Goal: Information Seeking & Learning: Compare options

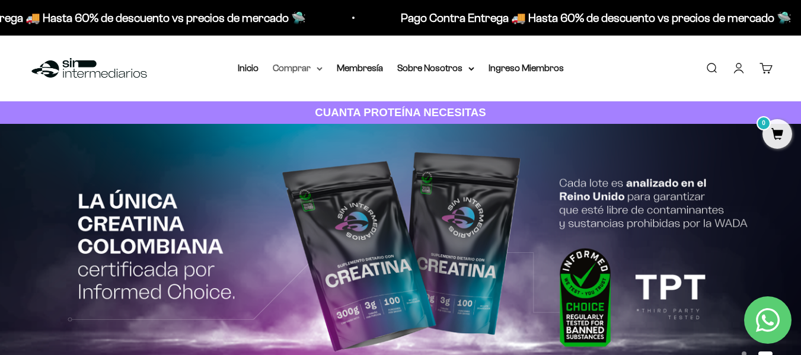
click at [288, 71] on summary "Comprar" at bounding box center [298, 67] width 50 height 15
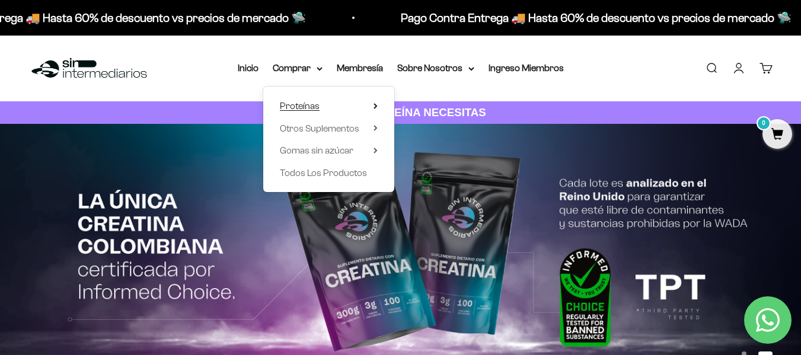
click at [305, 106] on span "Proteínas" at bounding box center [300, 106] width 40 height 10
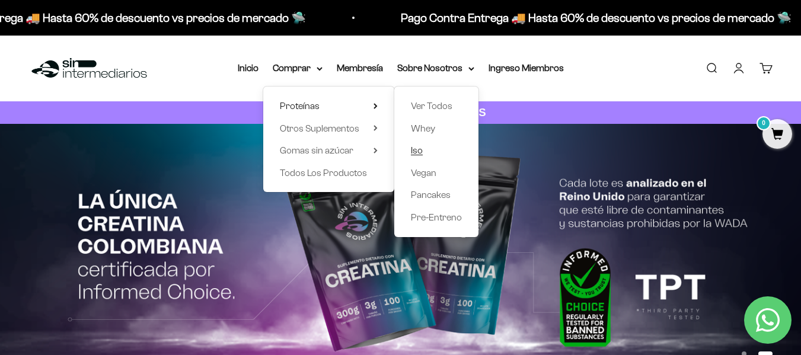
click at [429, 147] on link "Iso" at bounding box center [436, 150] width 51 height 15
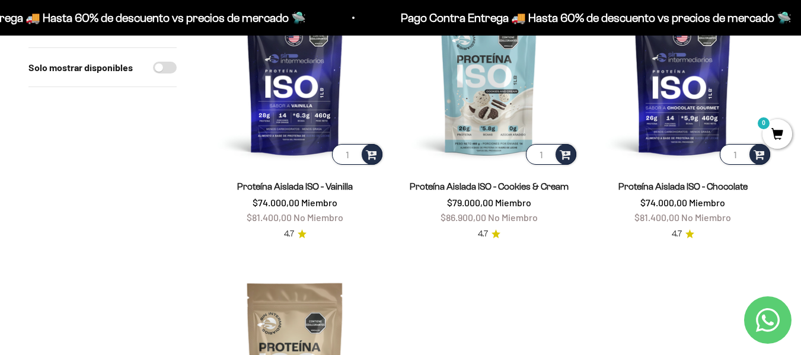
scroll to position [178, 0]
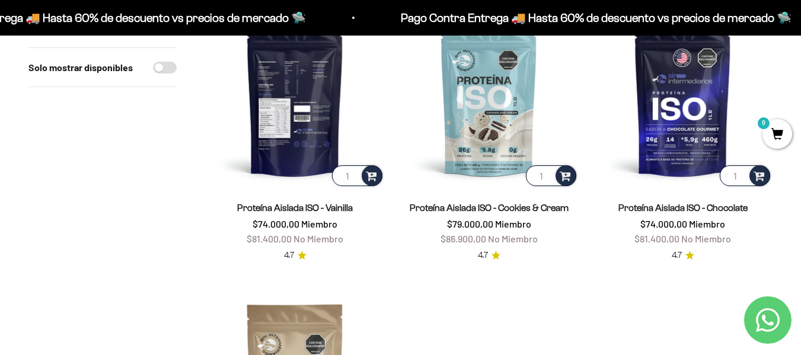
click at [308, 130] on img at bounding box center [295, 99] width 180 height 180
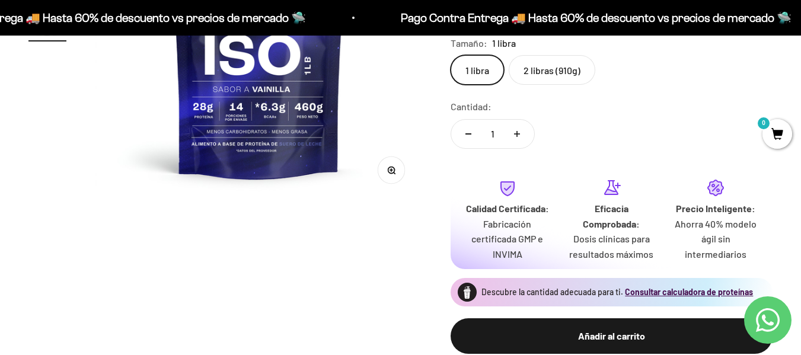
scroll to position [178, 0]
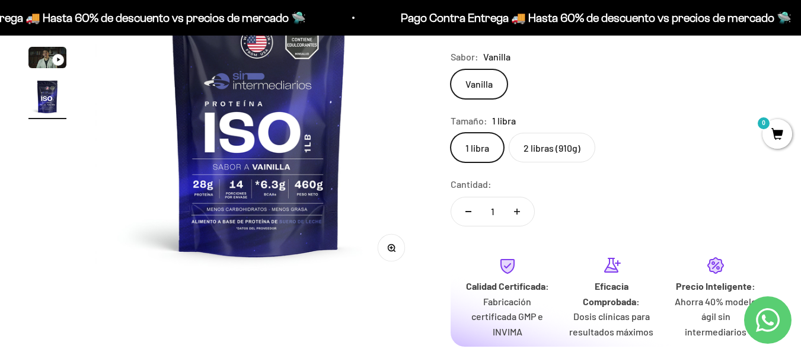
click at [566, 154] on label "2 libras (910g)" at bounding box center [552, 148] width 87 height 30
click at [451, 133] on input "2 libras (910g)" at bounding box center [450, 132] width 1 height 1
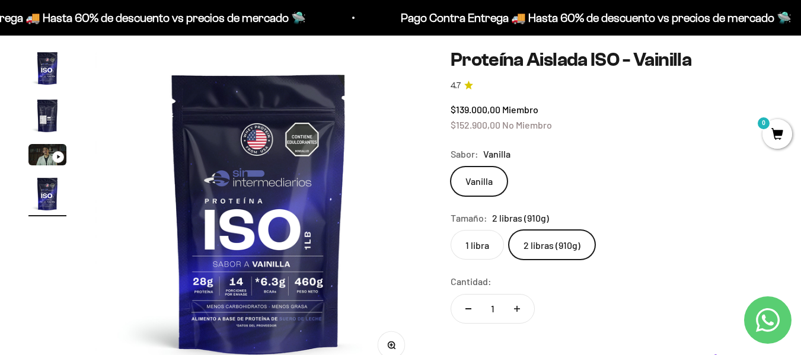
scroll to position [59, 0]
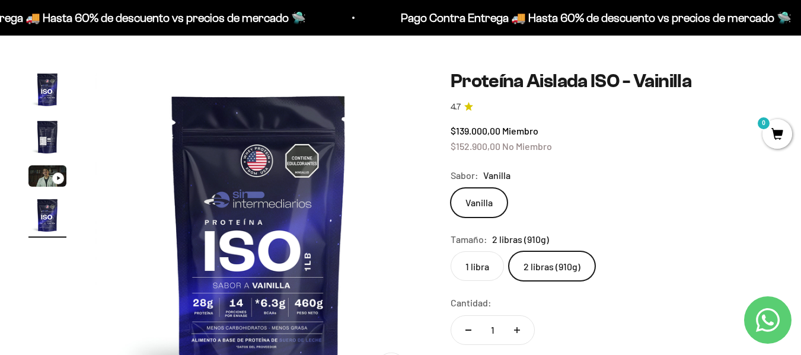
drag, startPoint x: 47, startPoint y: 130, endPoint x: 46, endPoint y: 120, distance: 9.5
click at [47, 131] on img "Ir al artículo 2" at bounding box center [47, 137] width 38 height 38
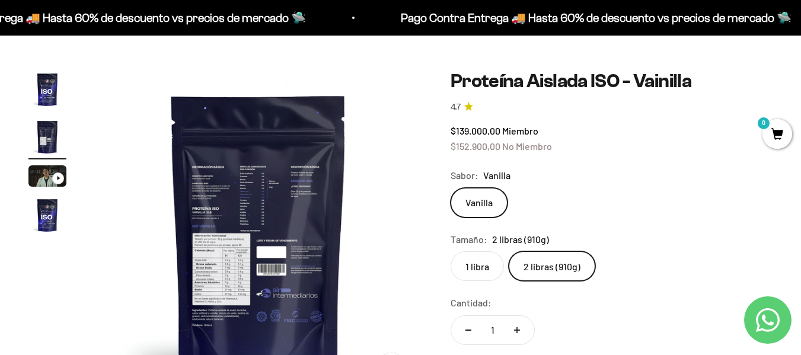
click at [228, 242] on img at bounding box center [258, 234] width 327 height 327
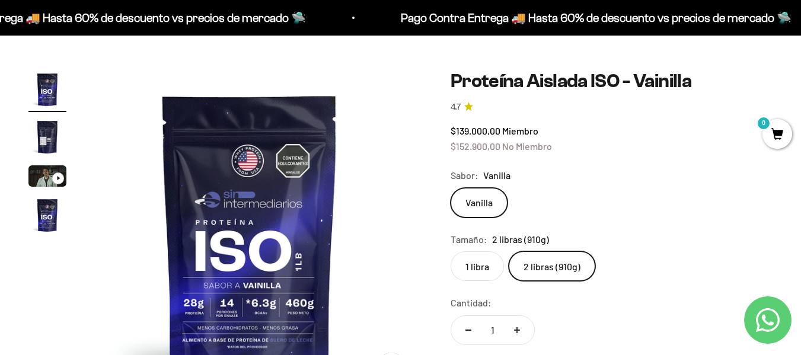
scroll to position [0, 0]
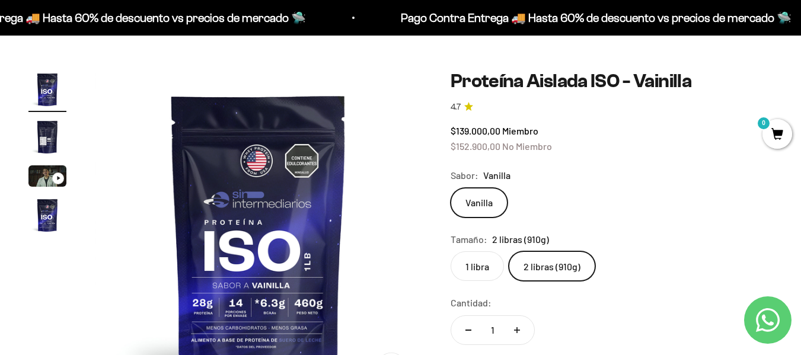
click at [55, 143] on img "Ir al artículo 2" at bounding box center [47, 137] width 38 height 38
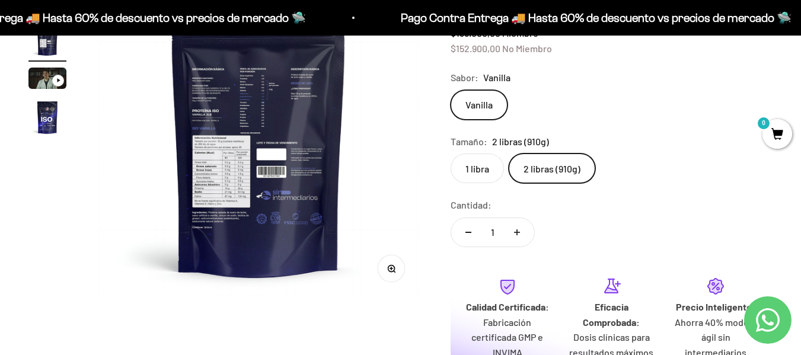
scroll to position [178, 0]
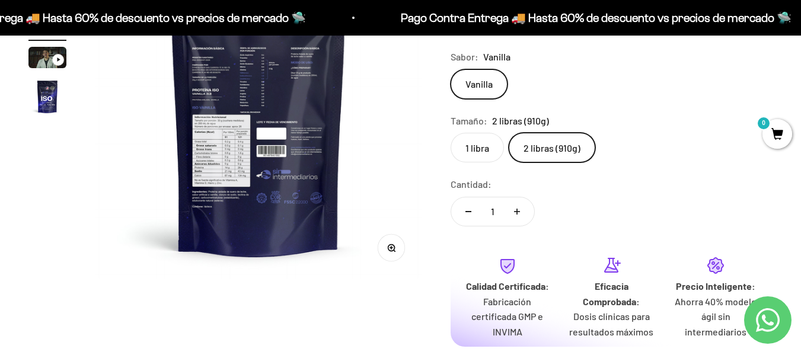
click at [388, 250] on icon "button" at bounding box center [391, 248] width 8 height 8
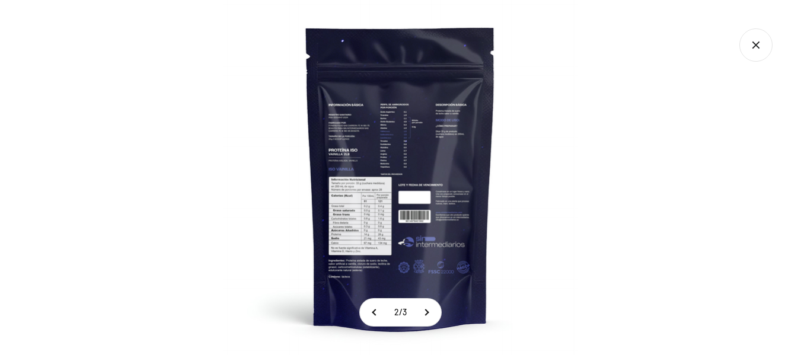
click at [388, 250] on img at bounding box center [400, 177] width 355 height 355
click at [223, 0] on div at bounding box center [223, 0] width 0 height 0
click at [388, 250] on img at bounding box center [400, 177] width 355 height 355
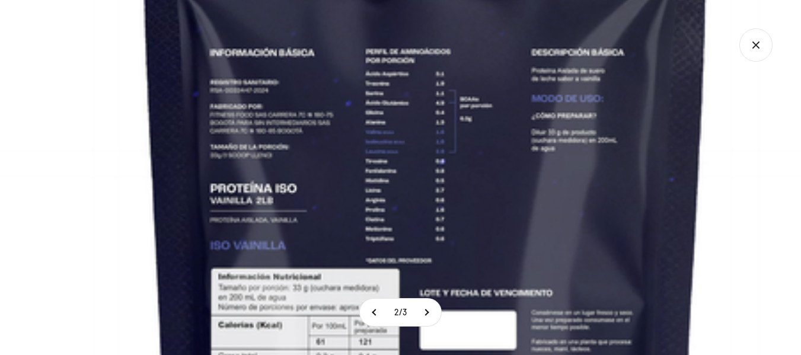
click at [746, 50] on icon "Cerrar galería" at bounding box center [755, 44] width 33 height 33
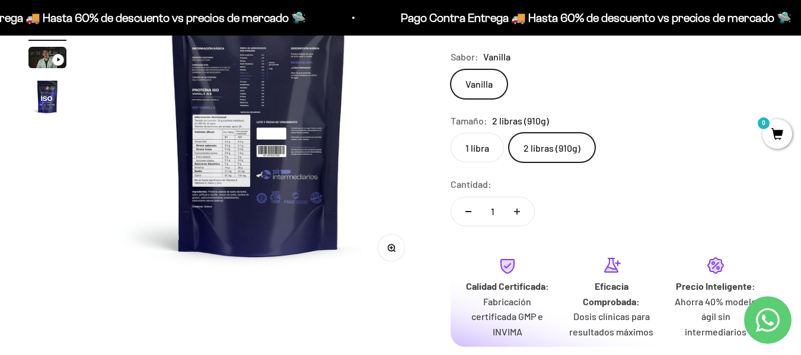
click at [610, 156] on div "1 libra 2 libras (910g)" at bounding box center [612, 148] width 322 height 30
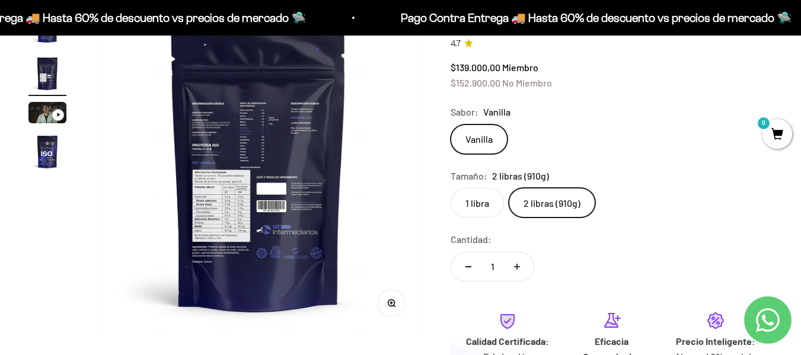
scroll to position [119, 0]
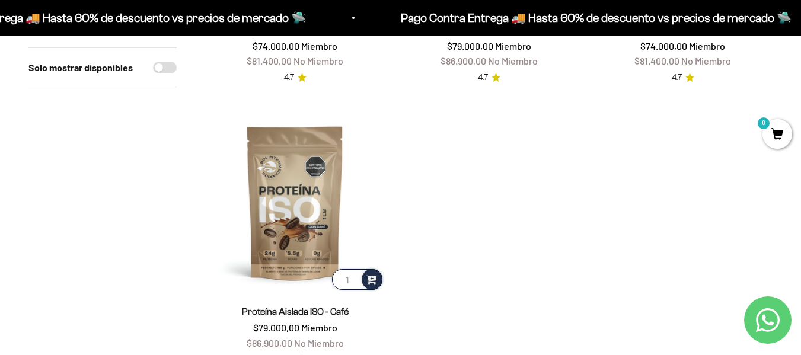
scroll to position [415, 0]
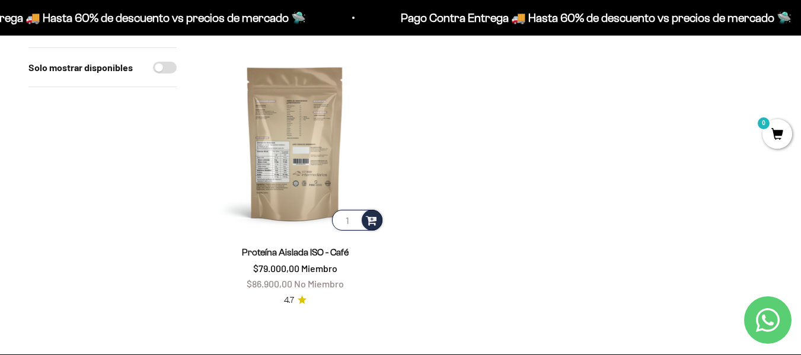
click at [333, 173] on img at bounding box center [295, 143] width 180 height 180
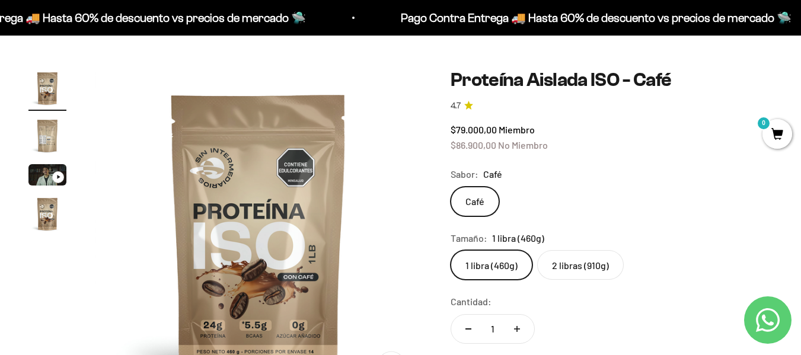
scroll to position [59, 0]
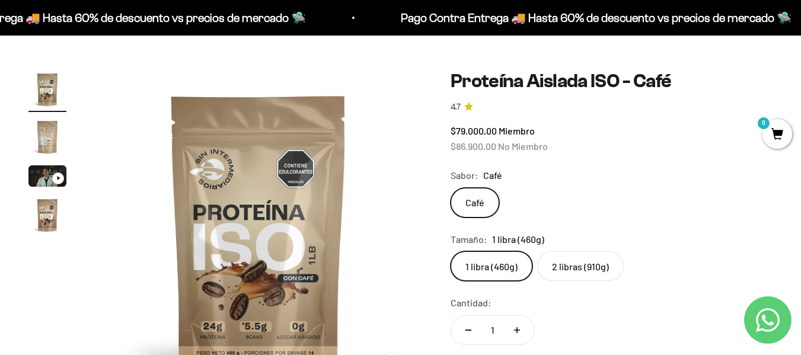
click at [563, 263] on label "2 libras (910g)" at bounding box center [580, 266] width 87 height 30
click at [451, 251] on input "2 libras (910g)" at bounding box center [450, 251] width 1 height 1
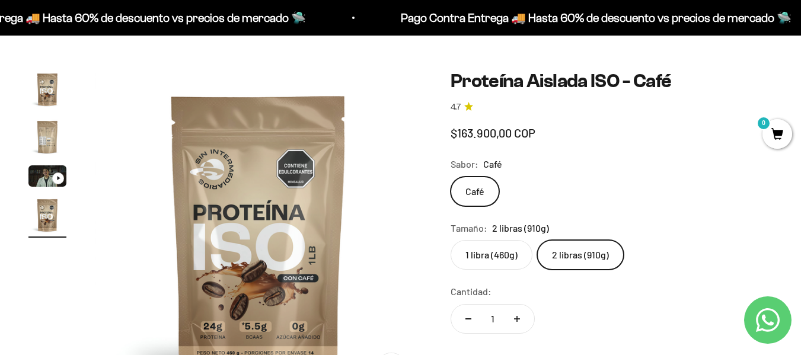
scroll to position [0, 1002]
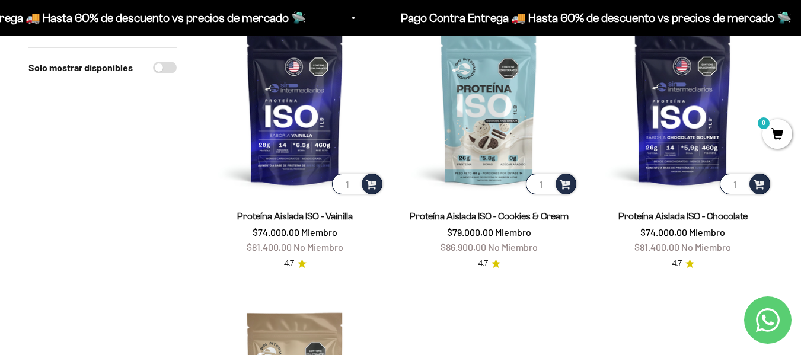
scroll to position [119, 0]
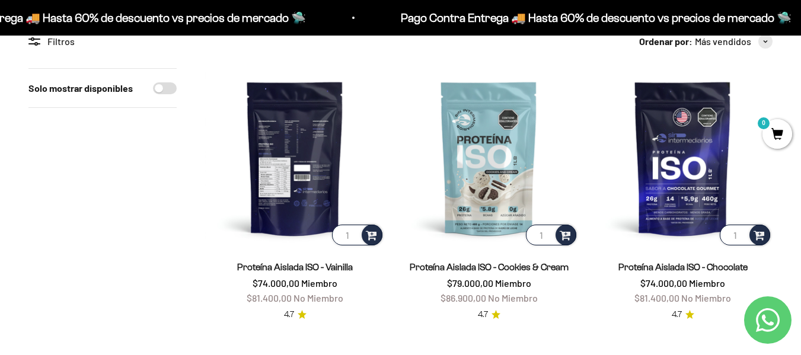
click at [306, 166] on img at bounding box center [295, 158] width 180 height 180
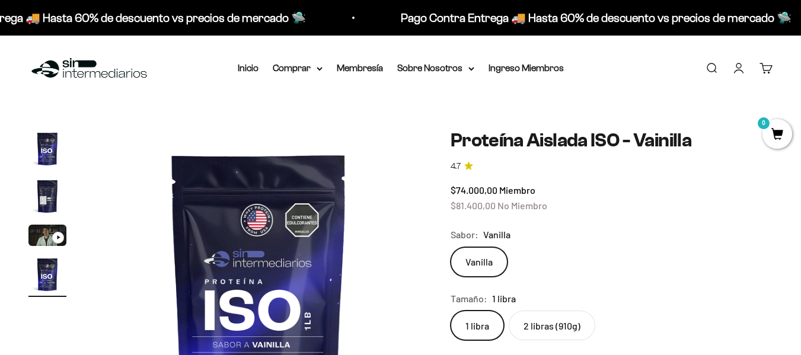
scroll to position [0, 1002]
click at [49, 196] on img "Ir al artículo 2" at bounding box center [47, 196] width 38 height 38
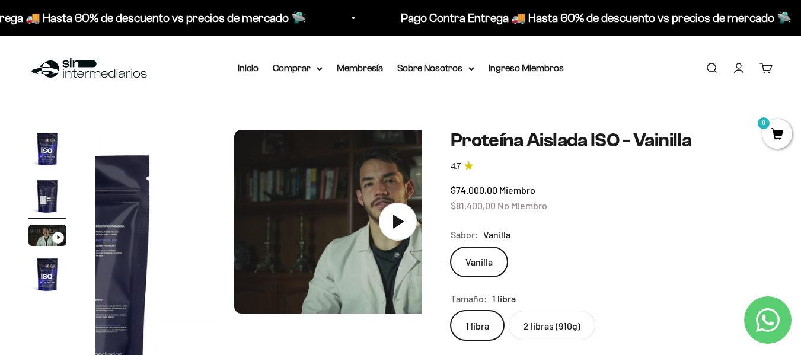
scroll to position [0, 334]
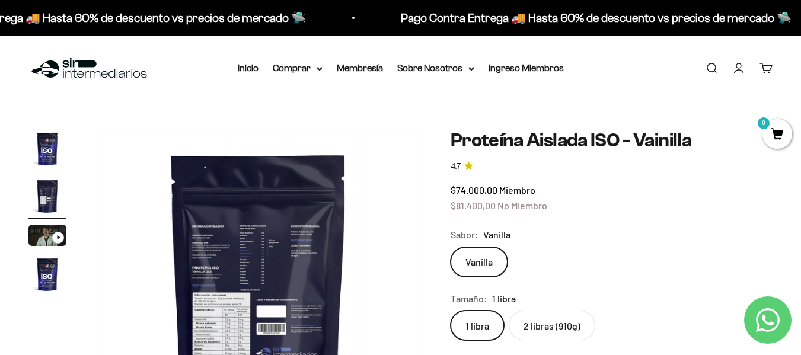
click at [318, 222] on img at bounding box center [258, 293] width 327 height 327
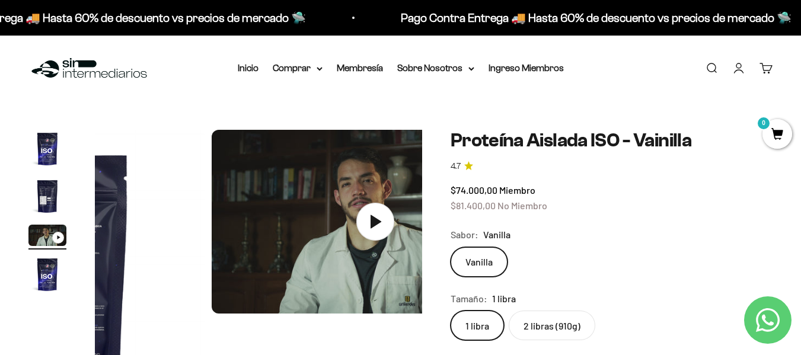
scroll to position [0, 669]
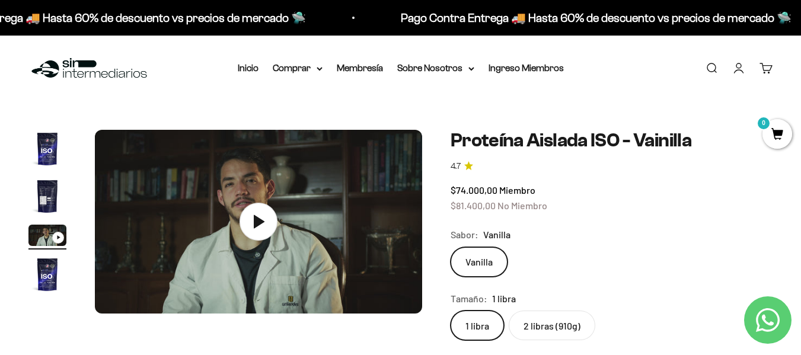
click at [46, 198] on img "Ir al artículo 2" at bounding box center [47, 196] width 38 height 38
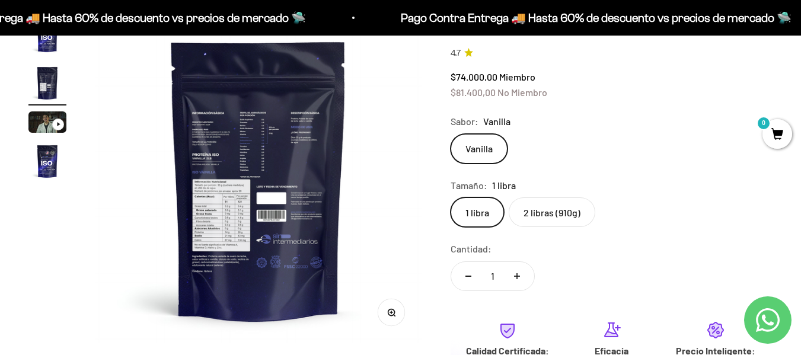
scroll to position [119, 0]
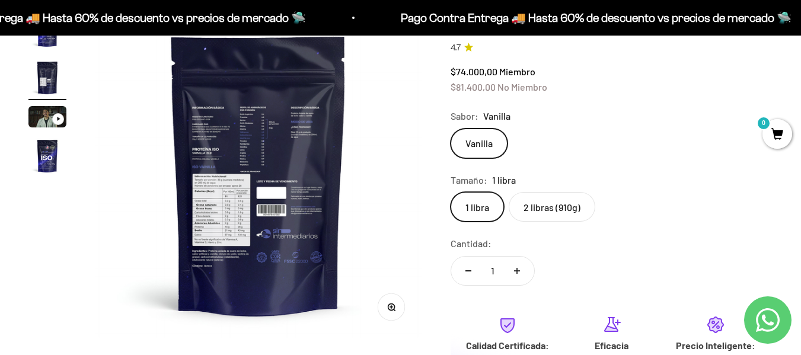
click at [554, 213] on label "2 libras (910g)" at bounding box center [552, 207] width 87 height 30
click at [451, 192] on input "2 libras (910g)" at bounding box center [450, 191] width 1 height 1
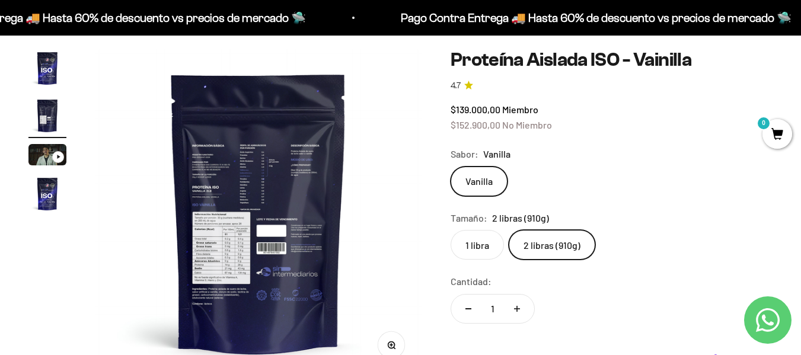
scroll to position [59, 0]
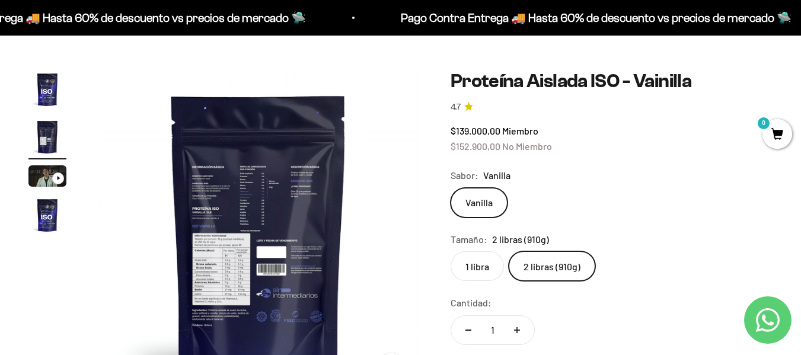
click at [59, 98] on img "Ir al artículo 1" at bounding box center [47, 90] width 38 height 38
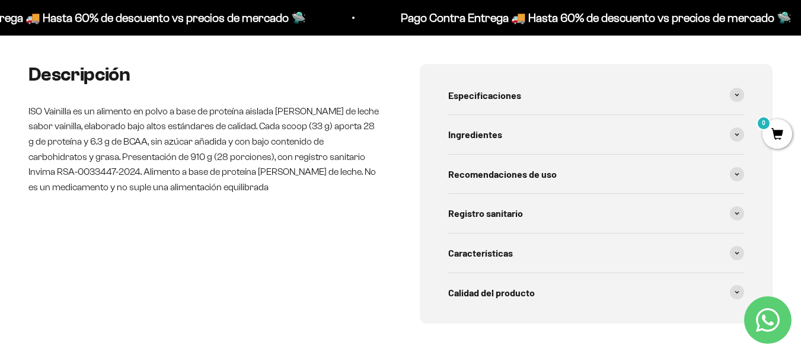
scroll to position [593, 0]
click at [641, 139] on div "Ingredientes" at bounding box center [596, 135] width 296 height 39
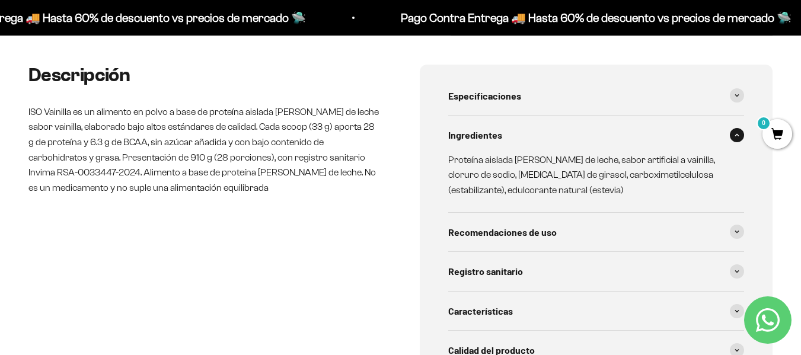
scroll to position [652, 0]
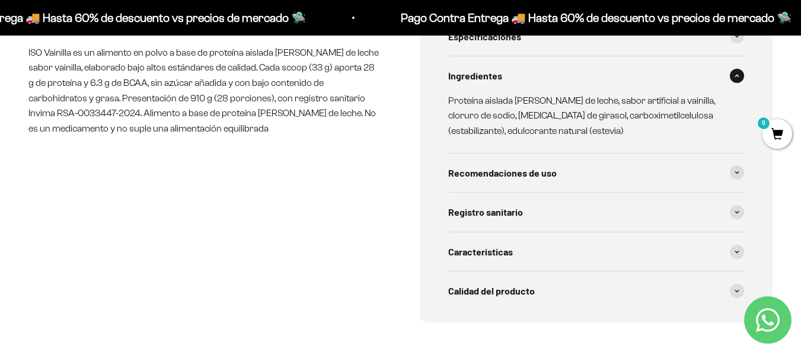
click at [604, 166] on div "Recomendaciones de uso" at bounding box center [596, 173] width 296 height 39
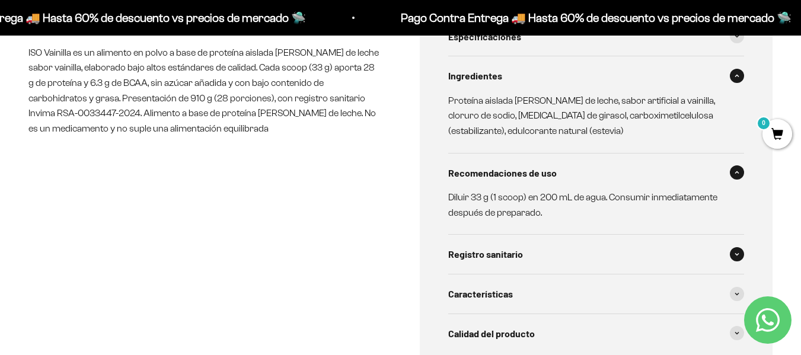
click at [614, 251] on div "Registro sanitario" at bounding box center [596, 254] width 296 height 39
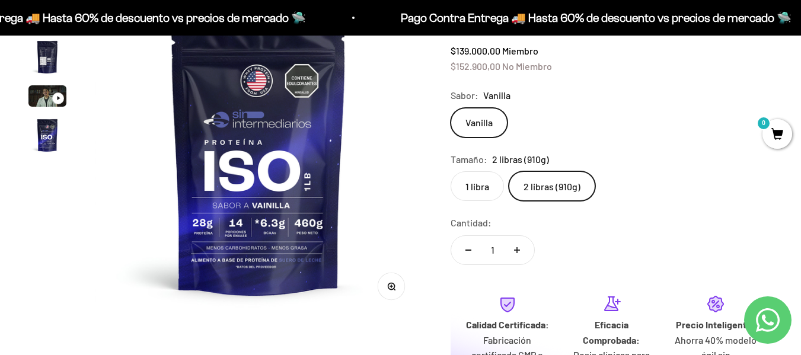
scroll to position [119, 0]
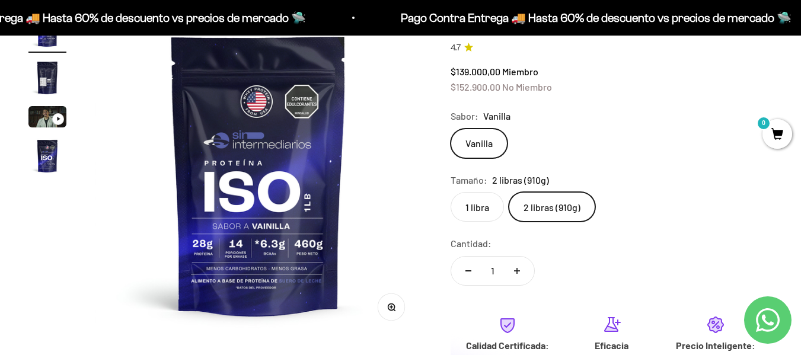
click at [559, 202] on label "2 libras (910g)" at bounding box center [552, 207] width 87 height 30
click at [451, 192] on input "2 libras (910g)" at bounding box center [450, 191] width 1 height 1
click at [487, 206] on label "1 libra" at bounding box center [477, 207] width 53 height 30
click at [451, 192] on input "1 libra" at bounding box center [450, 191] width 1 height 1
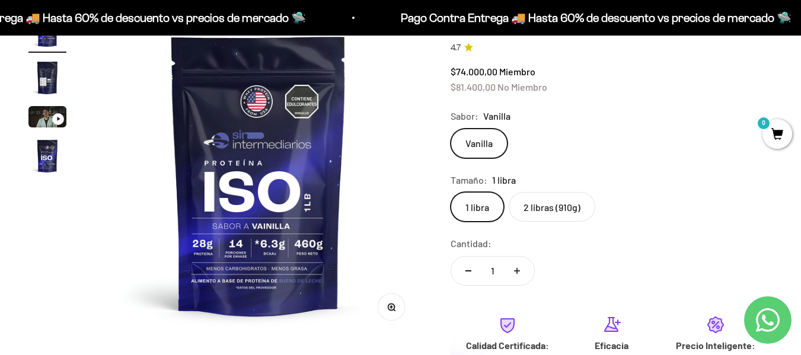
click at [551, 206] on label "2 libras (910g)" at bounding box center [552, 207] width 87 height 30
click at [451, 192] on input "2 libras (910g)" at bounding box center [450, 191] width 1 height 1
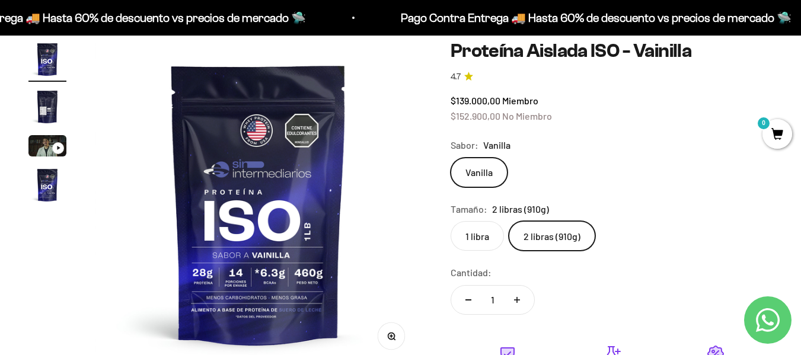
scroll to position [119, 0]
